Goal: Find contact information: Find contact information

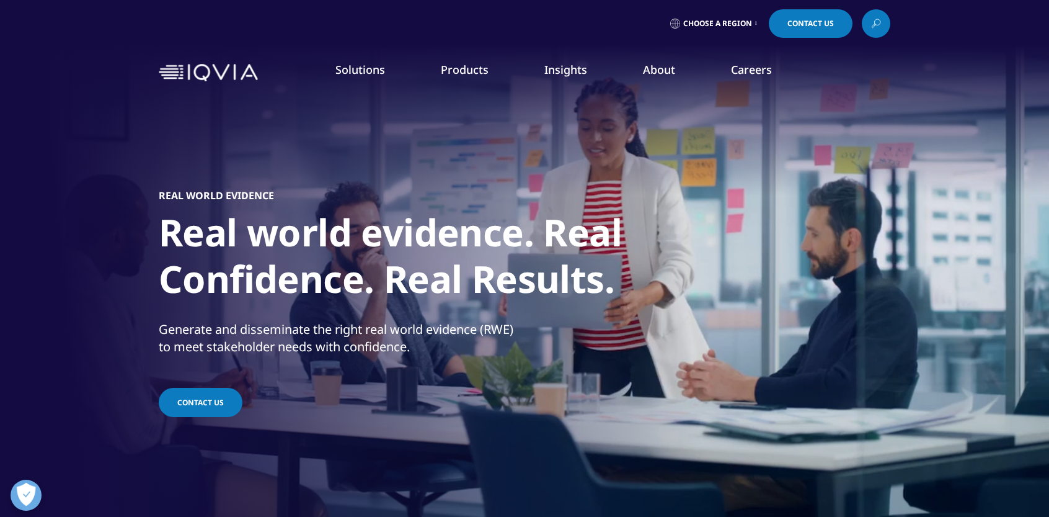
click at [658, 154] on link "Health Data Apps & AI" at bounding box center [714, 156] width 189 height 14
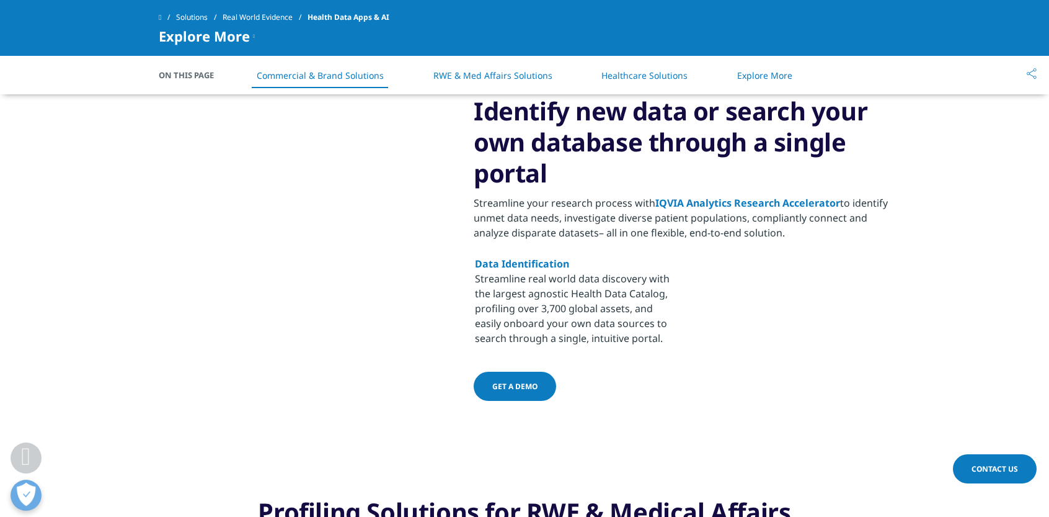
scroll to position [620, 0]
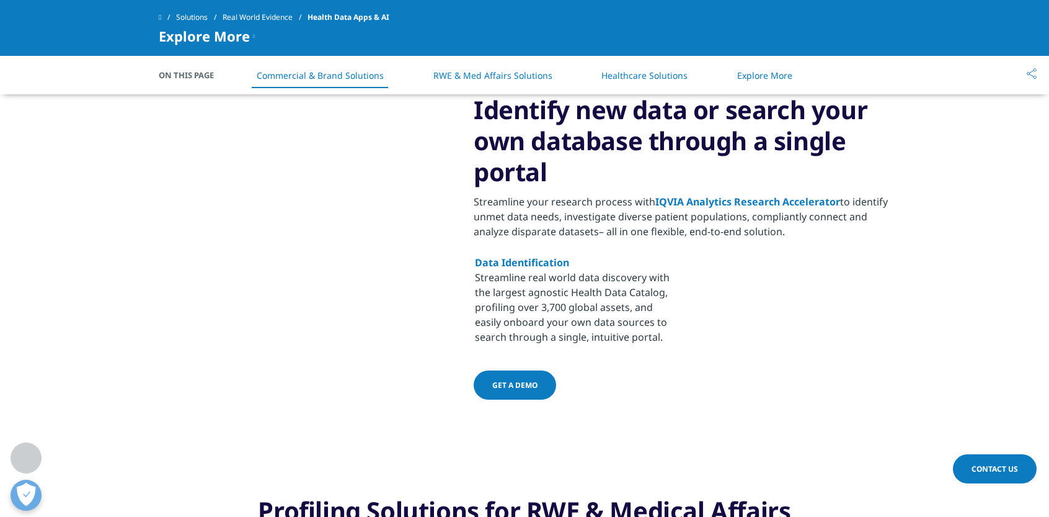
click at [469, 73] on link "RWE & Med Affairs Solutions" at bounding box center [493, 75] width 119 height 12
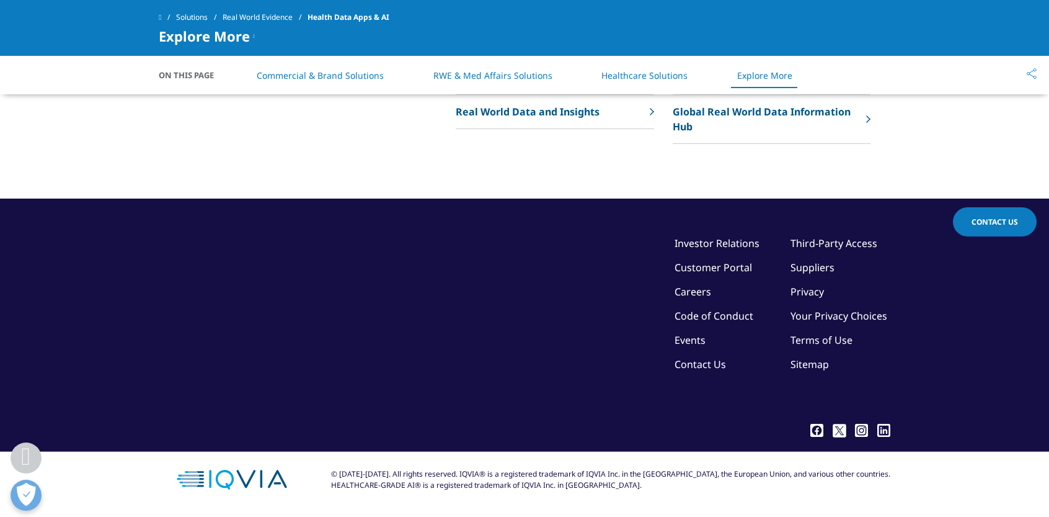
scroll to position [2677, 0]
click at [522, 119] on p "Real World Data and Insights" at bounding box center [528, 111] width 144 height 15
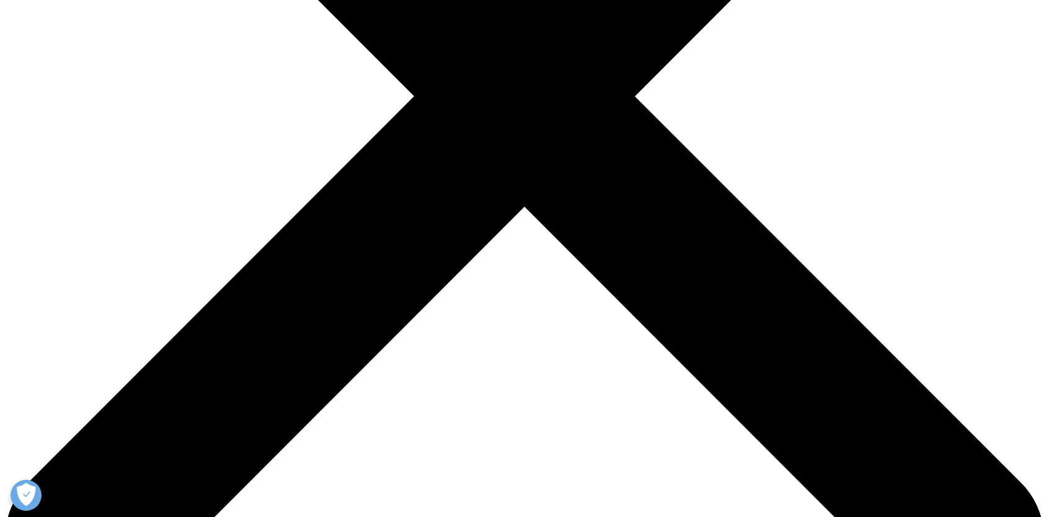
scroll to position [496, 0]
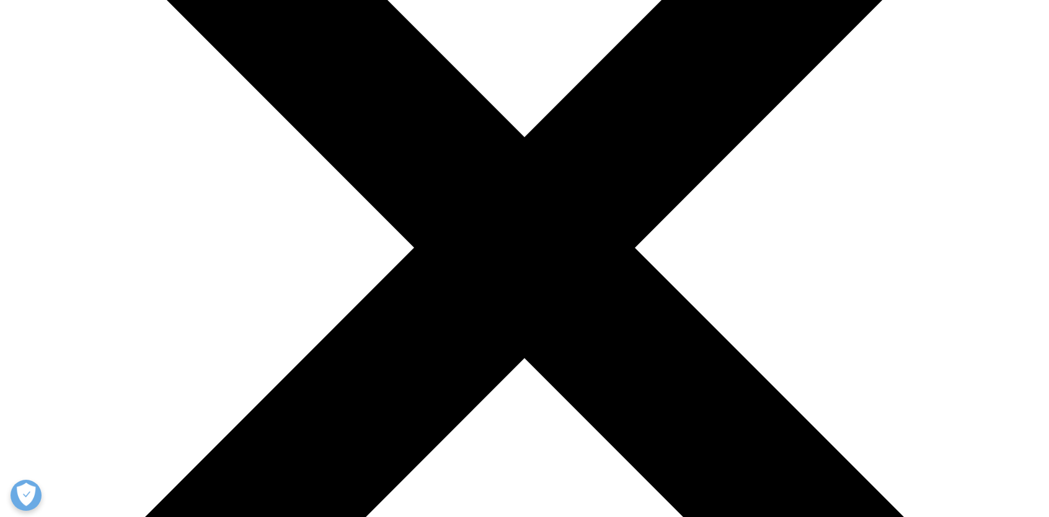
scroll to position [310, 0]
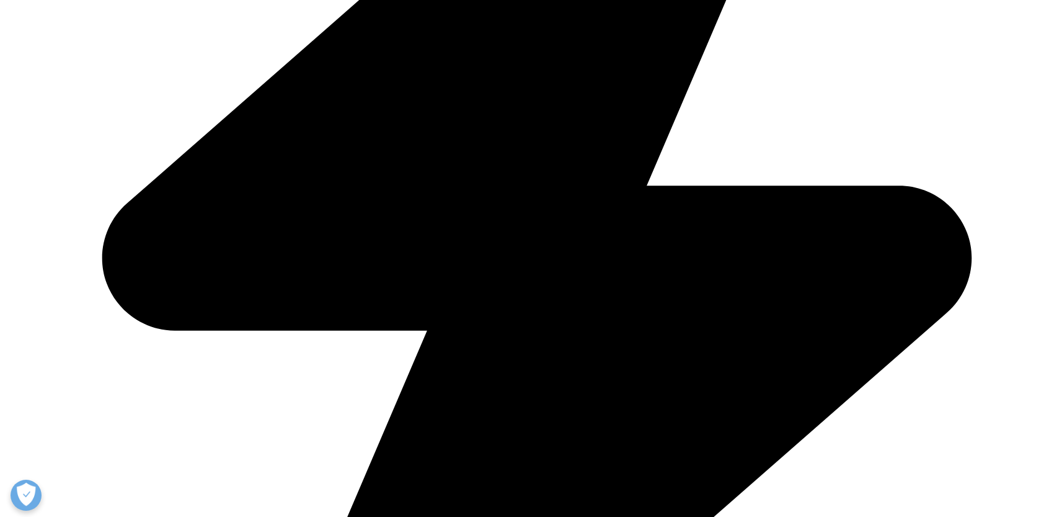
scroll to position [682, 0]
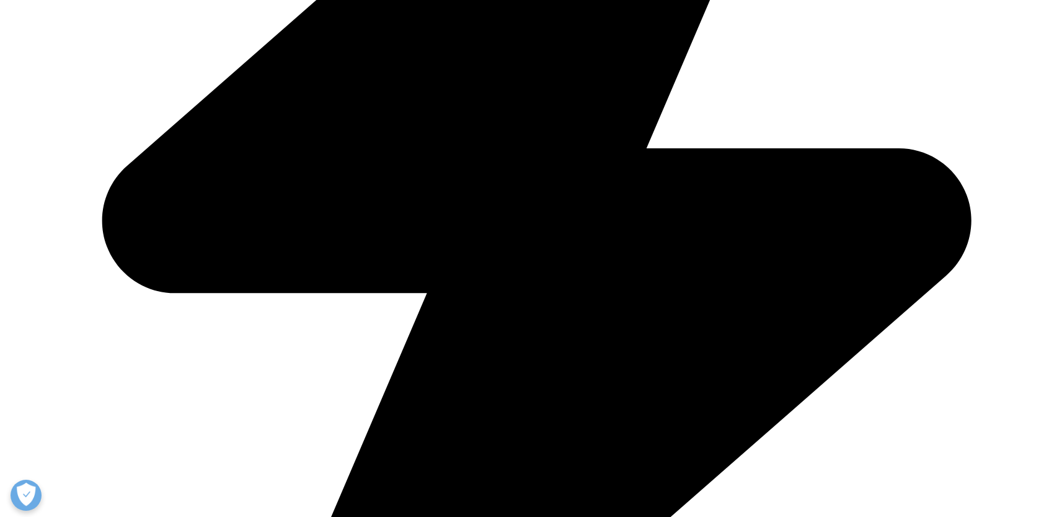
drag, startPoint x: 198, startPoint y: 254, endPoint x: 282, endPoint y: 254, distance: 83.1
drag, startPoint x: 236, startPoint y: 270, endPoint x: 361, endPoint y: 270, distance: 125.3
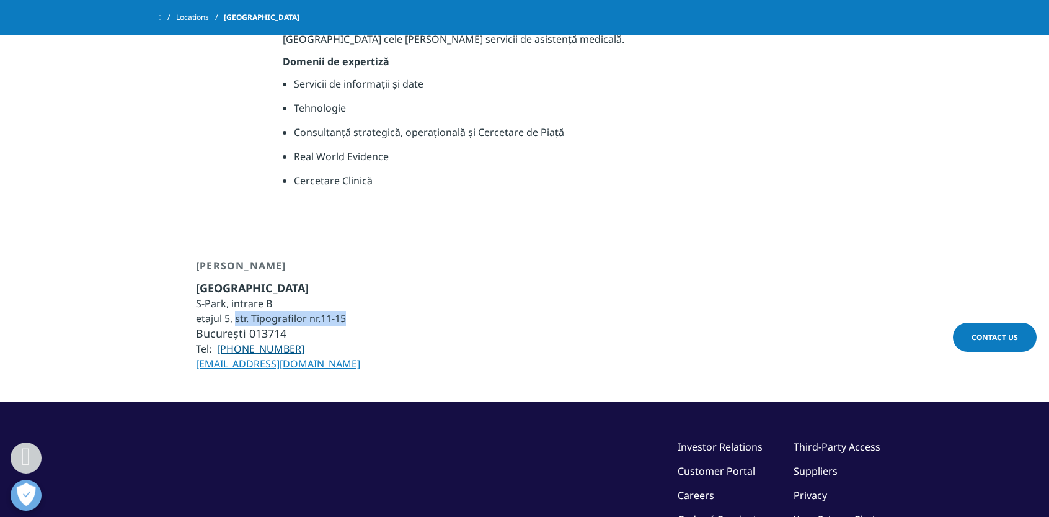
click at [361, 270] on div "[PERSON_NAME] [GEOGRAPHIC_DATA] [GEOGRAPHIC_DATA], intrare B etajul 5, str. Tip…" at bounding box center [525, 315] width 732 height 112
copy li "str. Tipografilor nr.11-15"
click at [414, 259] on div "[PERSON_NAME] [GEOGRAPHIC_DATA] [GEOGRAPHIC_DATA], intrare B etajul 5, str. Tip…" at bounding box center [525, 315] width 732 height 112
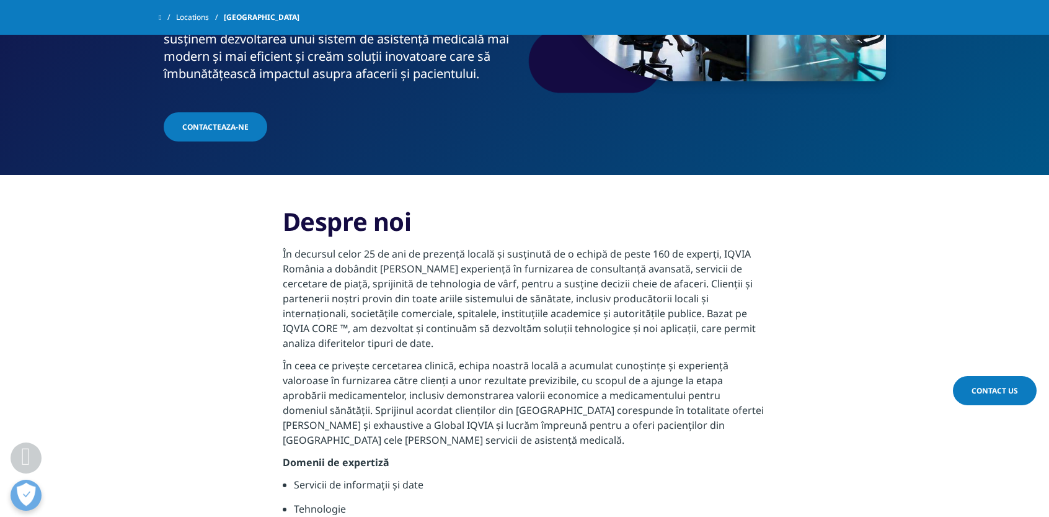
scroll to position [279, 0]
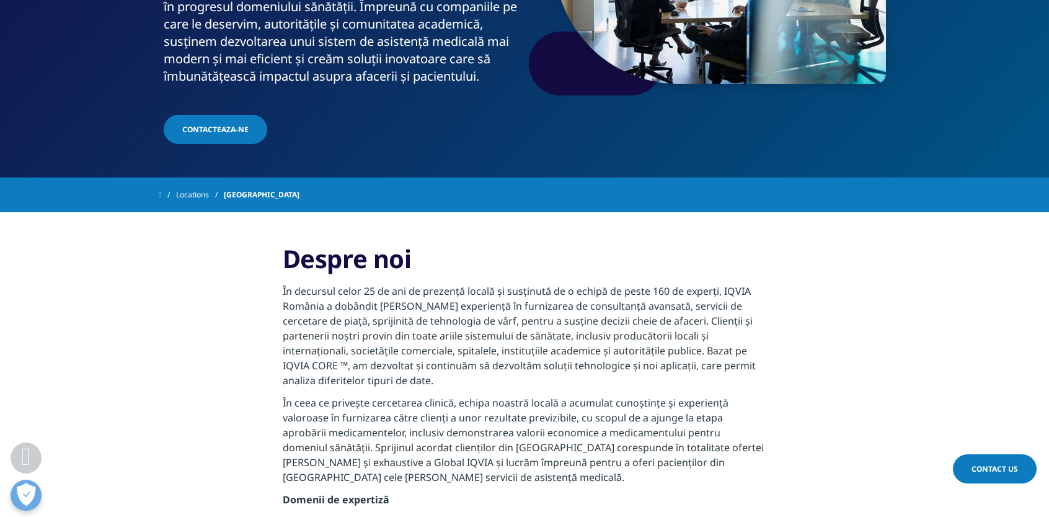
click at [204, 124] on span "Contacteaza-ne" at bounding box center [215, 129] width 66 height 11
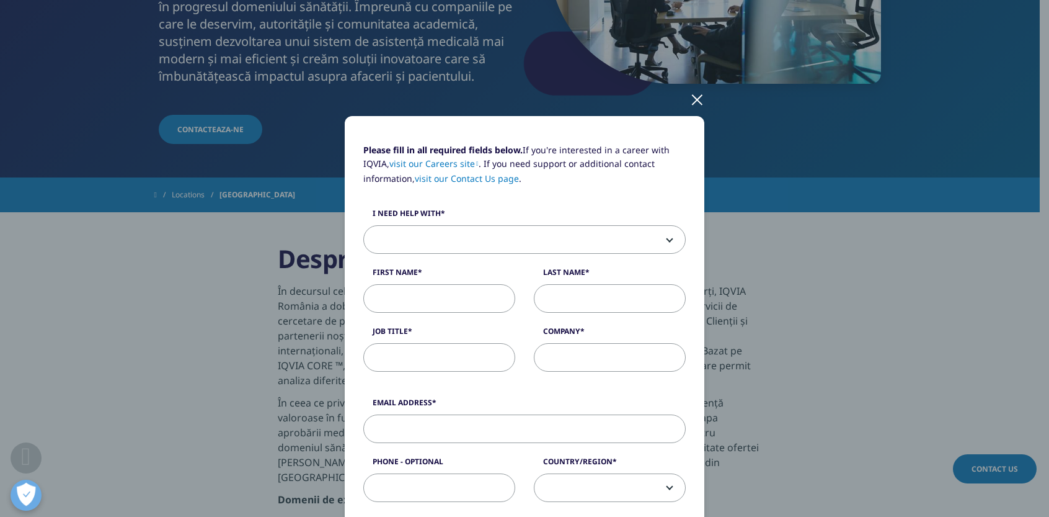
click at [690, 97] on div at bounding box center [697, 99] width 14 height 34
